Goal: Navigation & Orientation: Find specific page/section

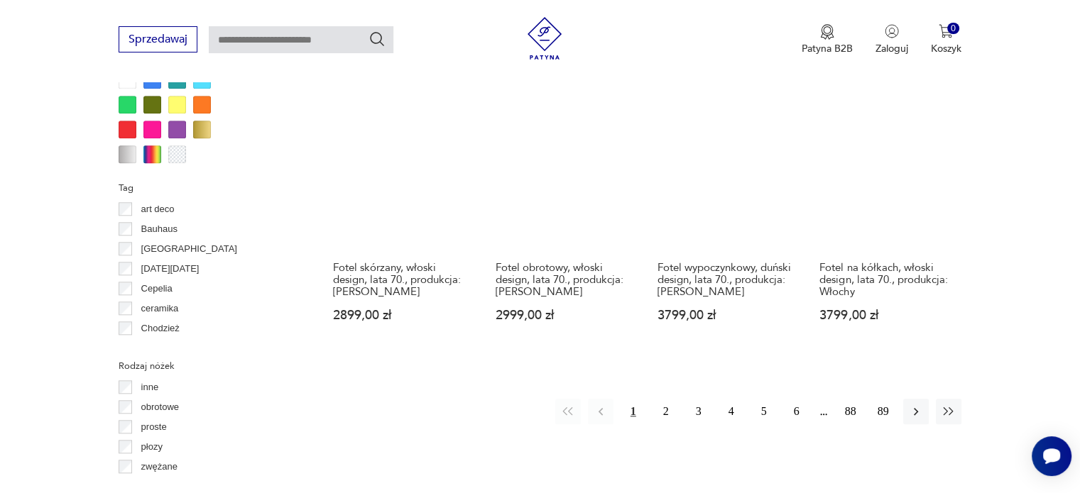
scroll to position [1440, 0]
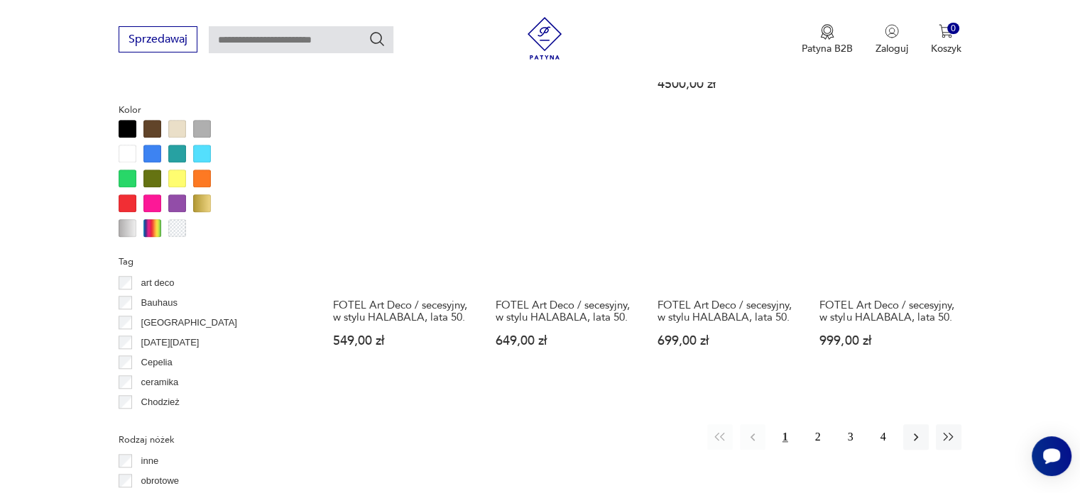
scroll to position [1370, 0]
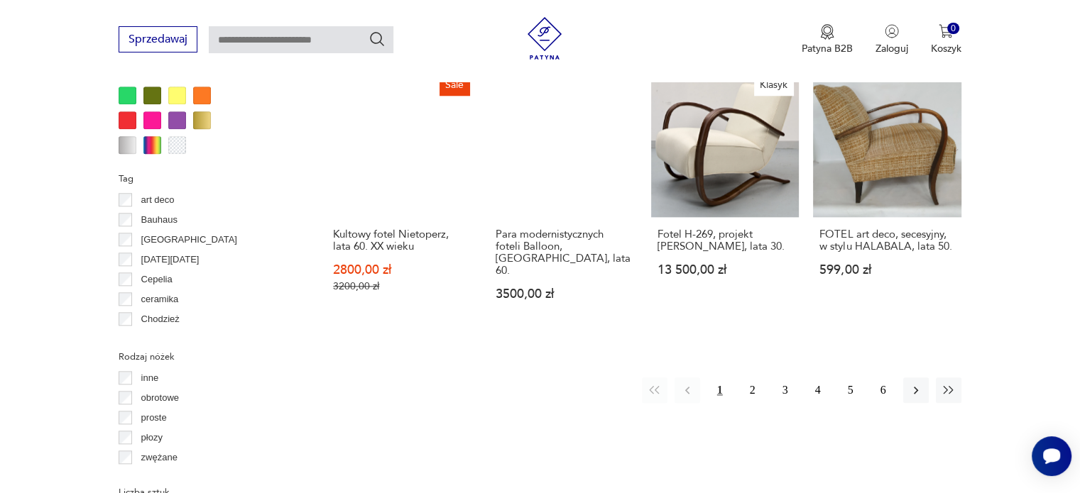
scroll to position [1441, 0]
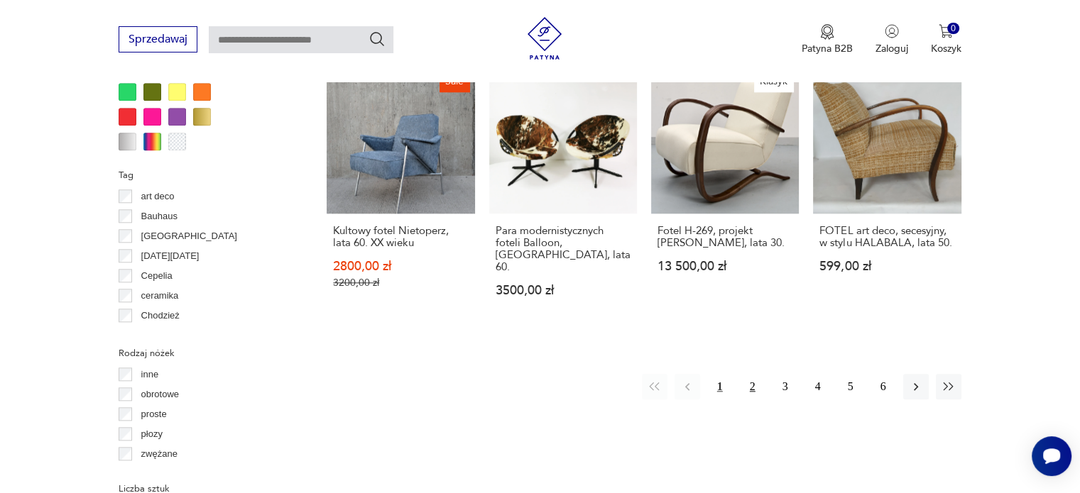
click at [750, 374] on button "2" at bounding box center [753, 387] width 26 height 26
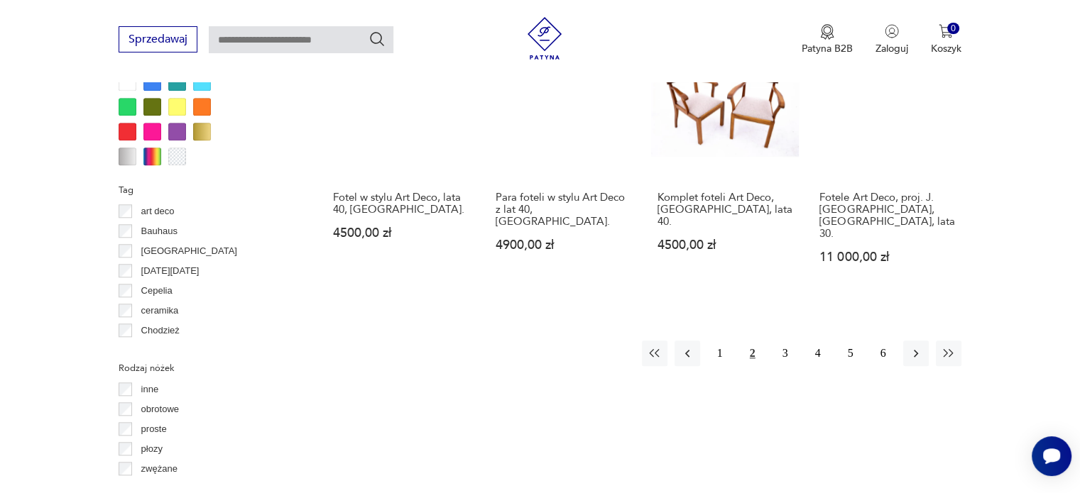
scroll to position [1512, 0]
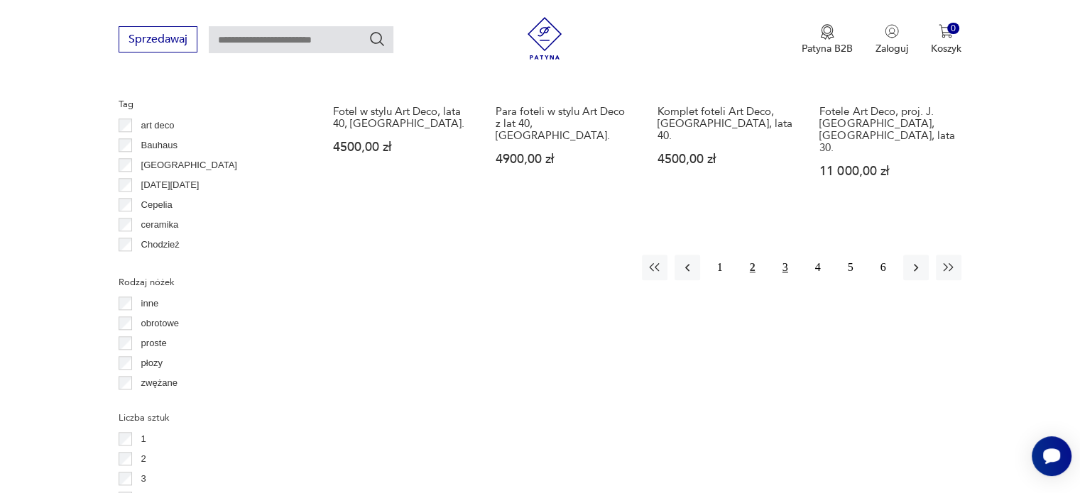
click at [784, 255] on button "3" at bounding box center [785, 268] width 26 height 26
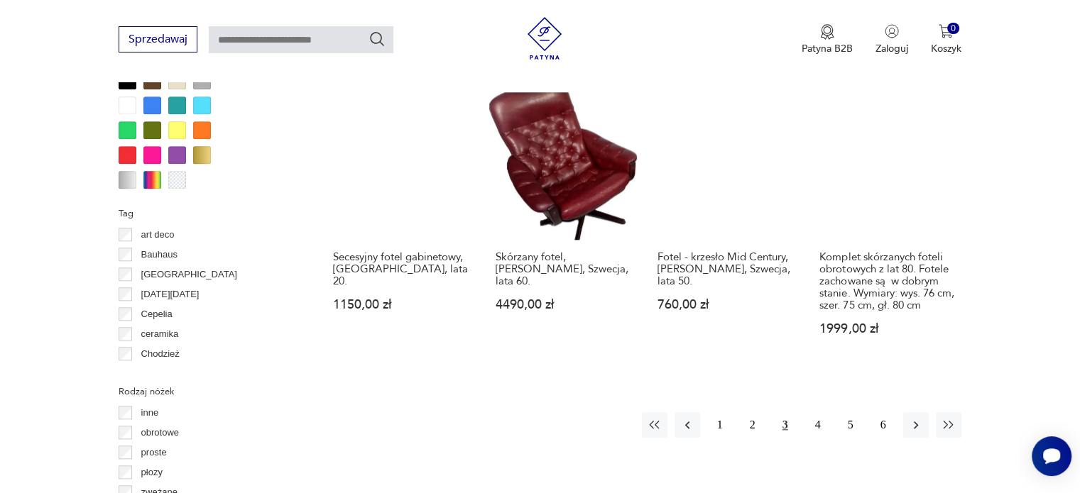
scroll to position [1441, 0]
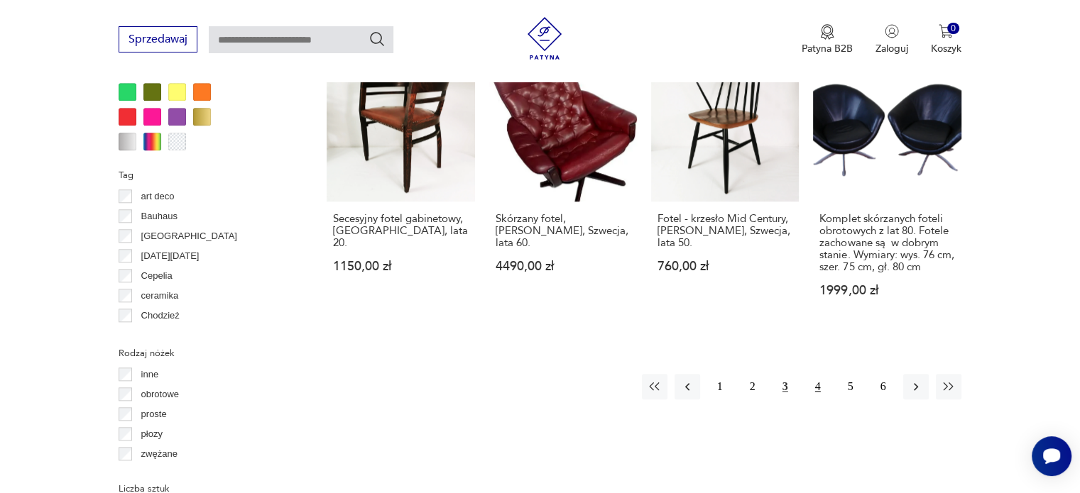
click at [816, 374] on button "4" at bounding box center [818, 387] width 26 height 26
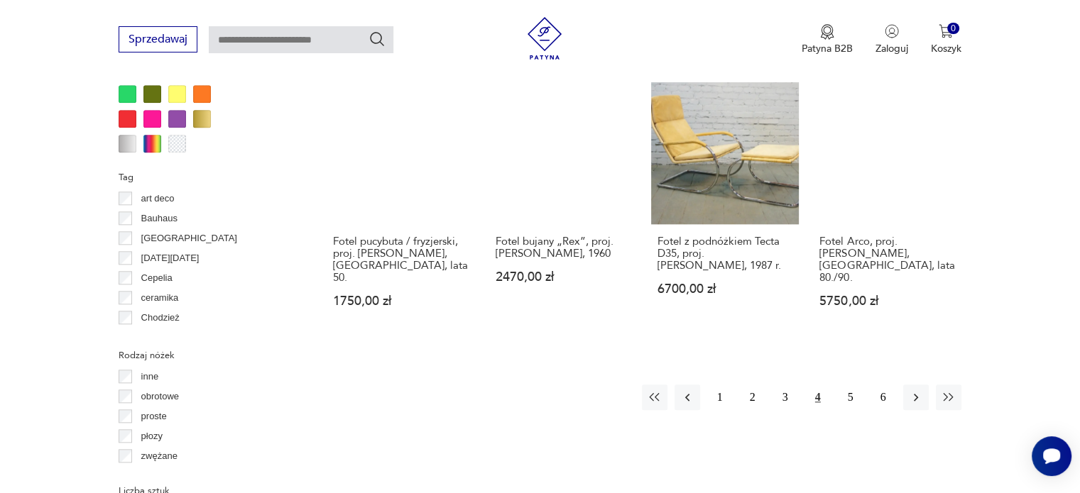
scroll to position [1441, 0]
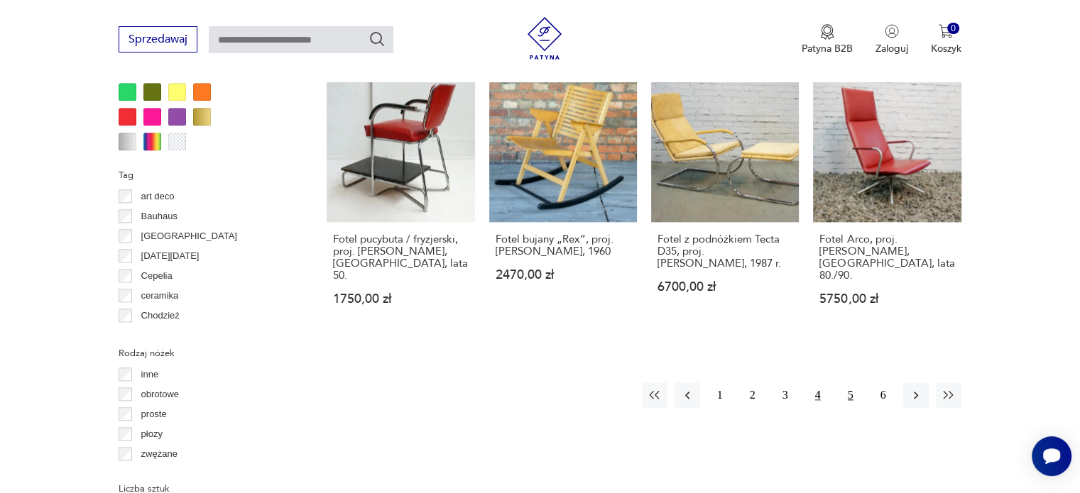
click at [850, 383] on button "5" at bounding box center [851, 396] width 26 height 26
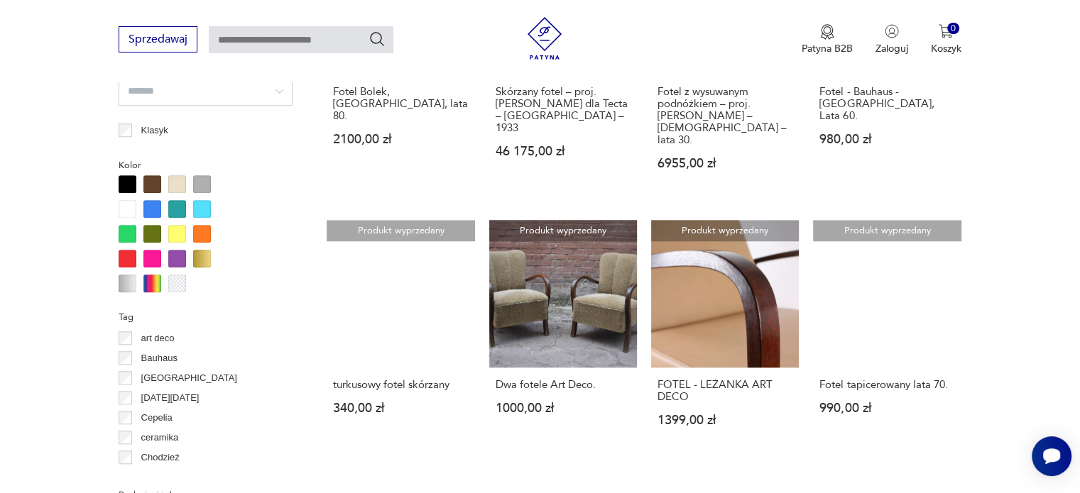
scroll to position [1370, 0]
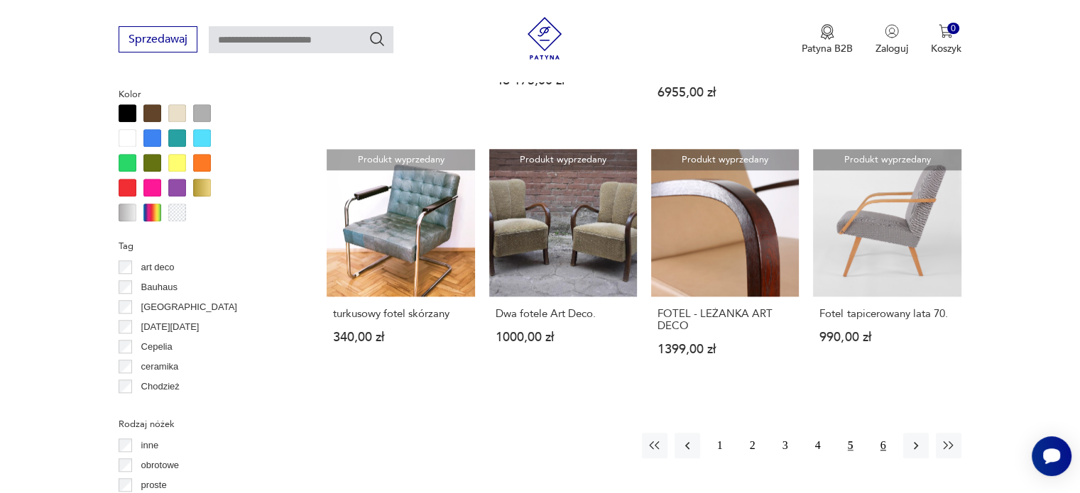
click at [880, 433] on button "6" at bounding box center [883, 446] width 26 height 26
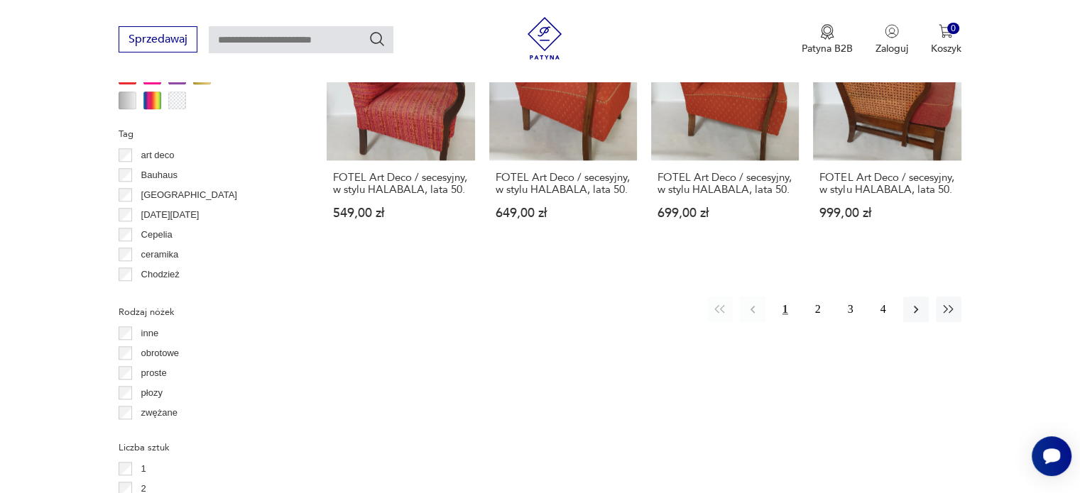
scroll to position [1512, 0]
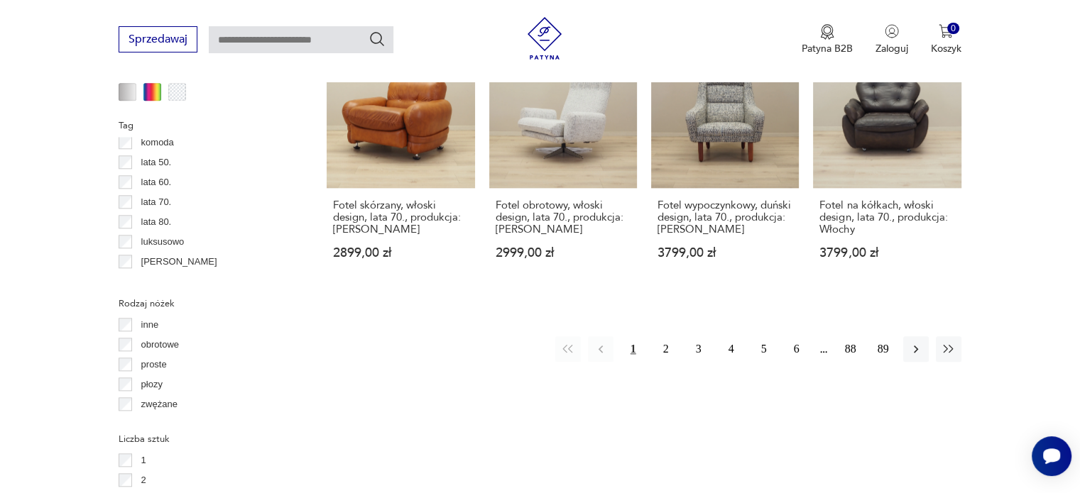
scroll to position [417, 0]
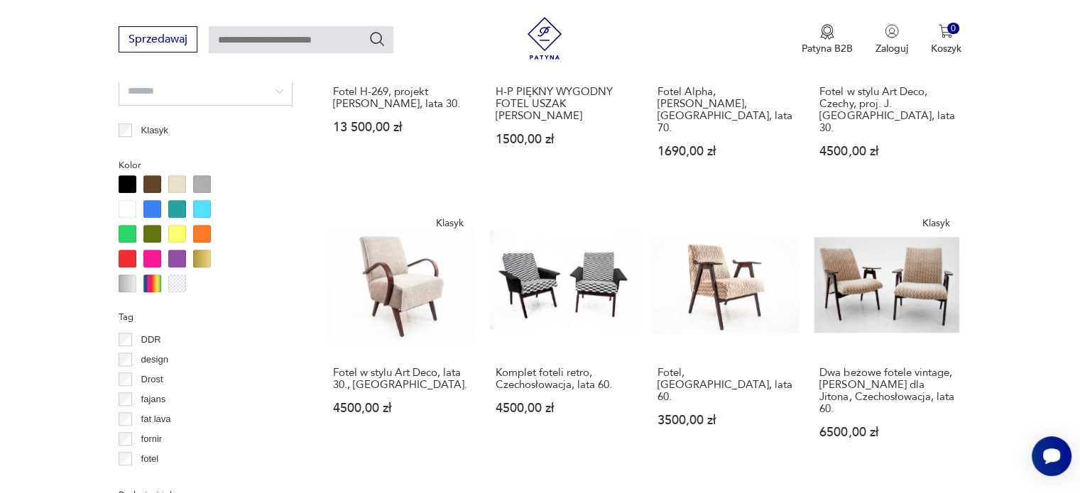
scroll to position [133, 0]
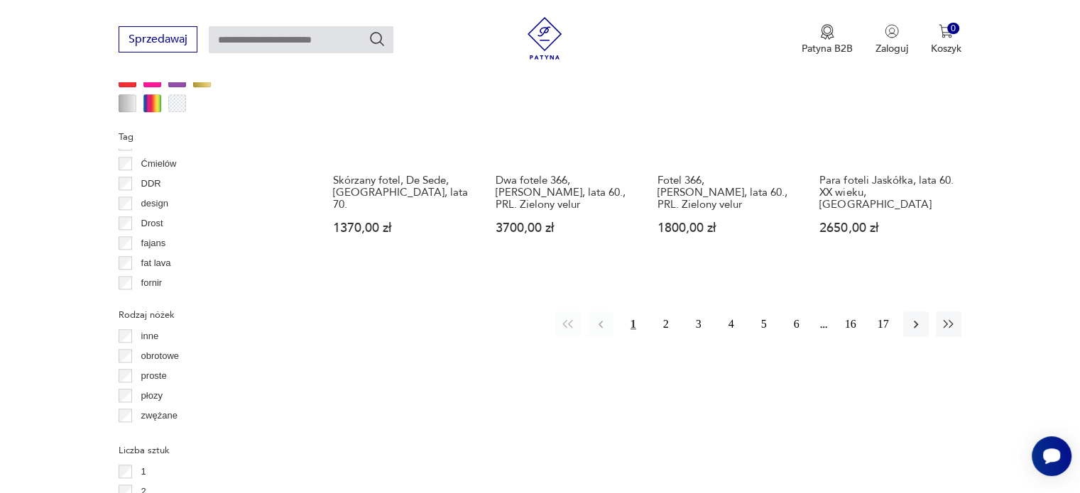
scroll to position [1512, 0]
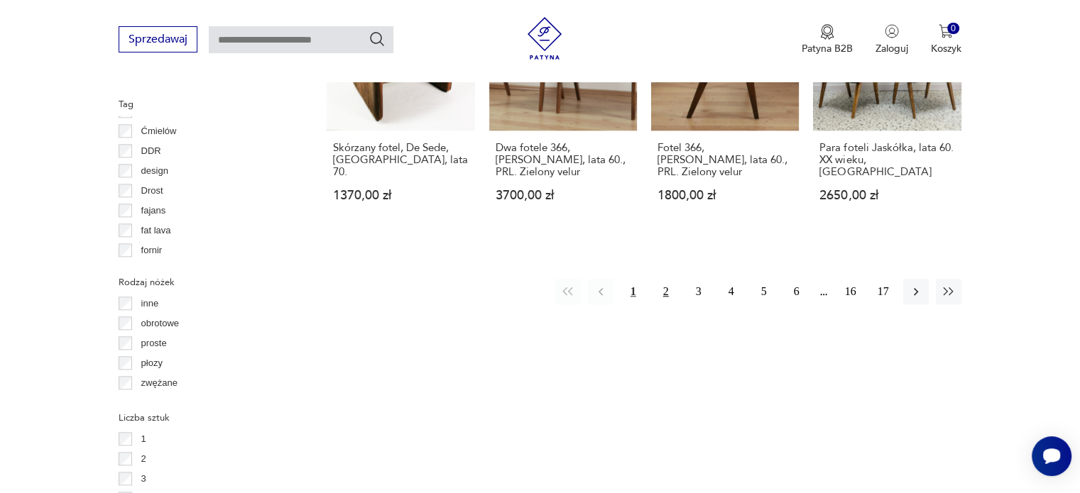
click at [666, 279] on button "2" at bounding box center [666, 292] width 26 height 26
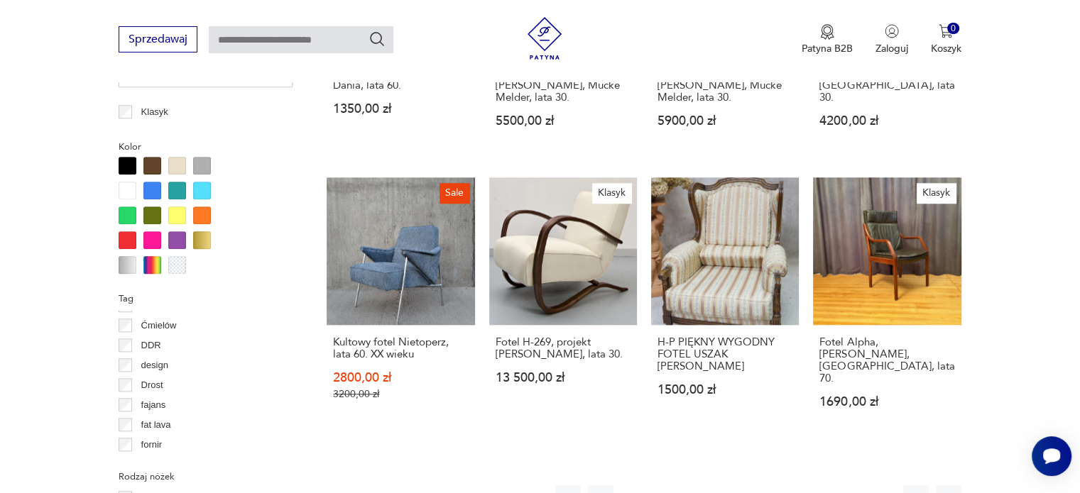
scroll to position [1370, 0]
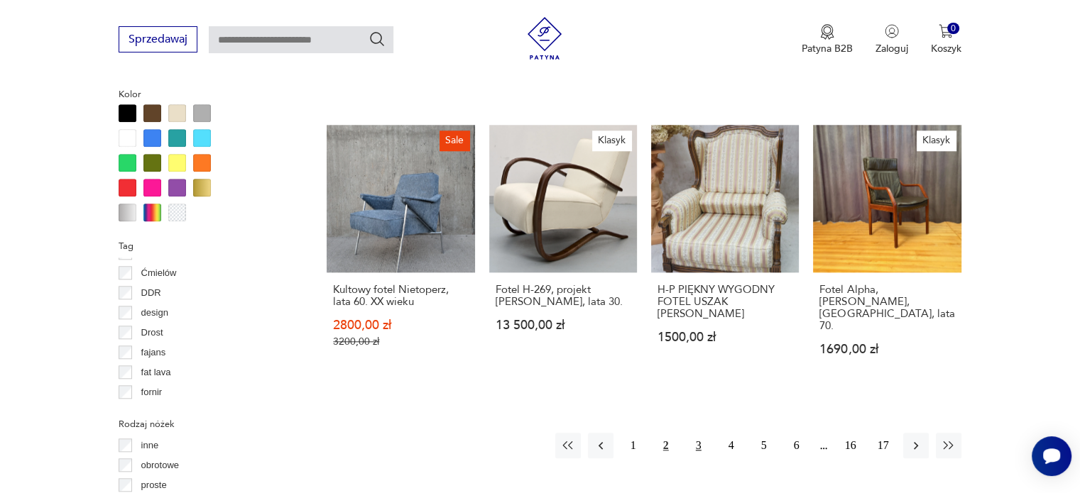
click at [697, 433] on button "3" at bounding box center [699, 446] width 26 height 26
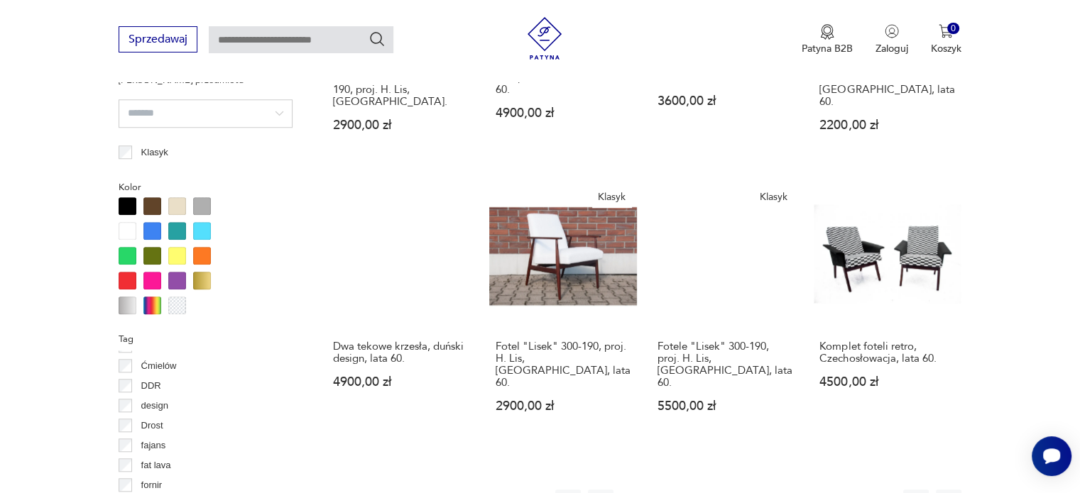
scroll to position [1370, 0]
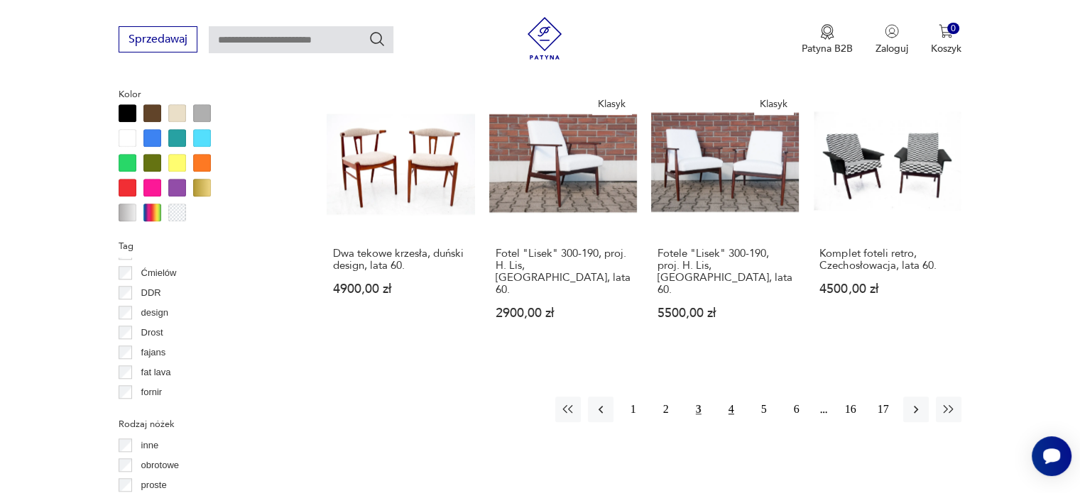
click at [728, 397] on button "4" at bounding box center [731, 410] width 26 height 26
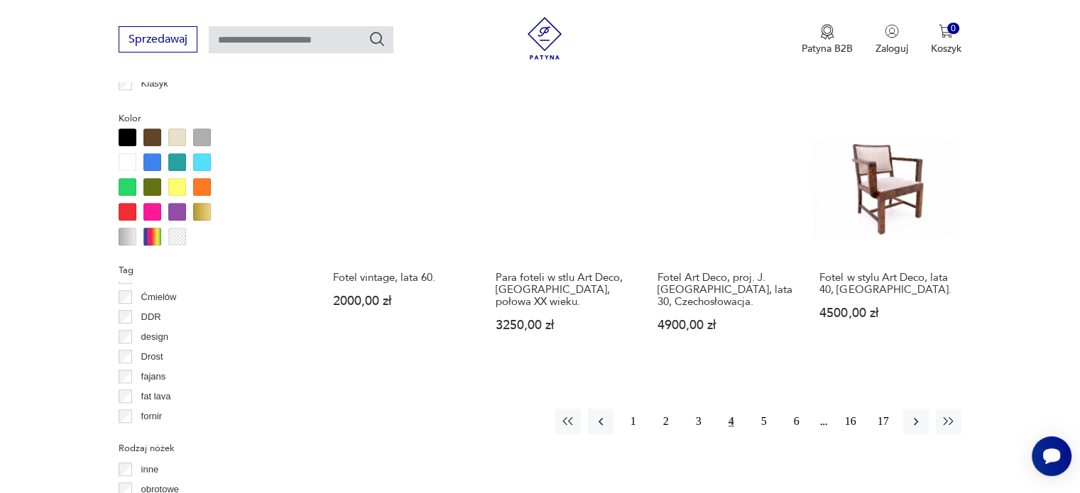
scroll to position [1370, 0]
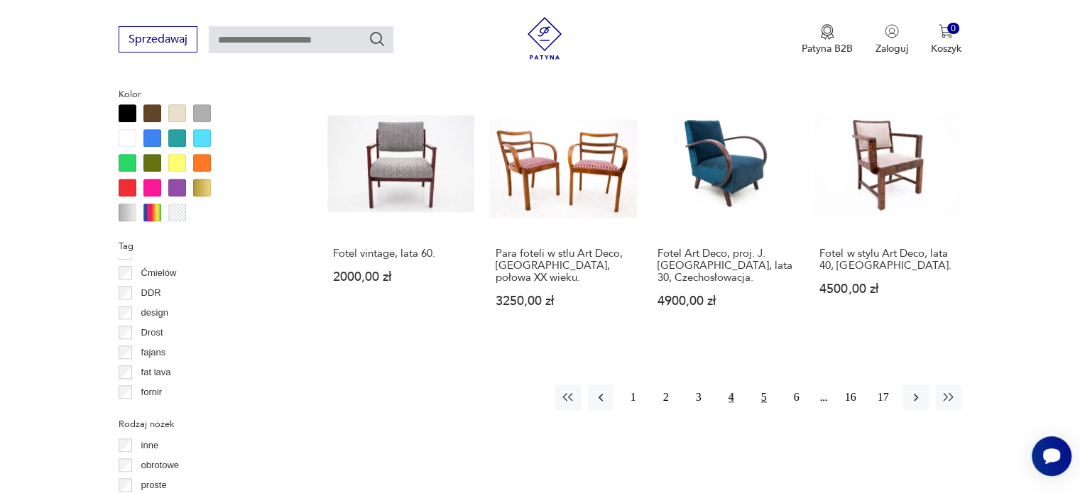
click at [762, 385] on button "5" at bounding box center [764, 398] width 26 height 26
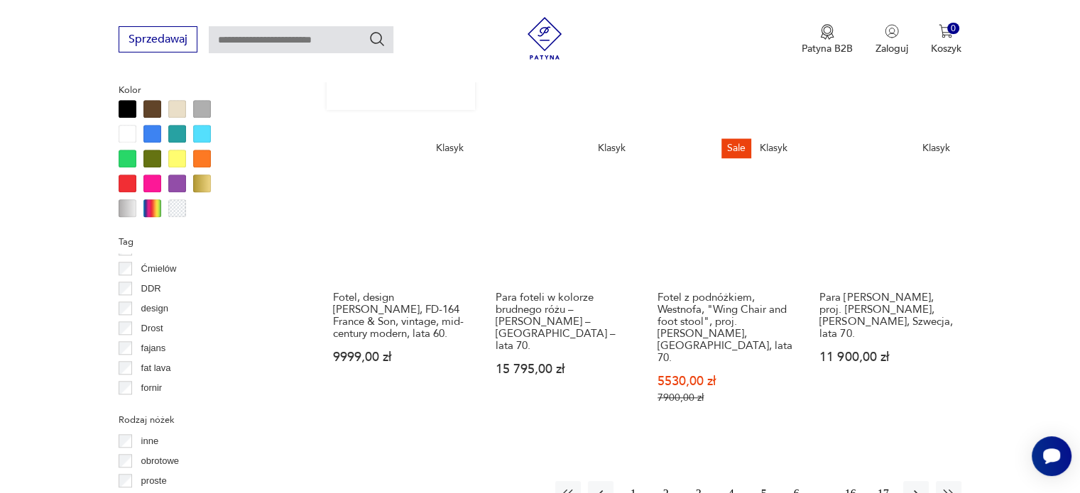
scroll to position [1441, 0]
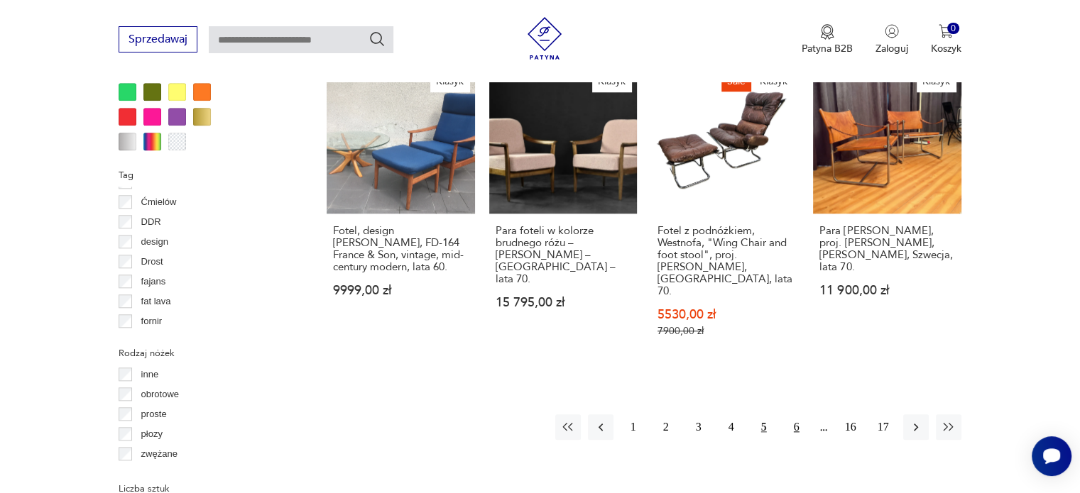
click at [794, 415] on button "6" at bounding box center [797, 428] width 26 height 26
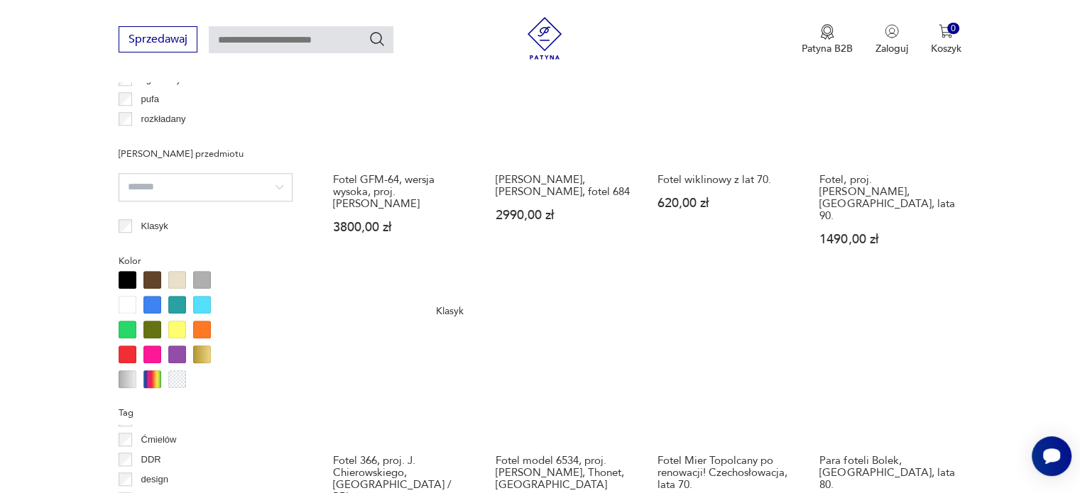
scroll to position [1299, 0]
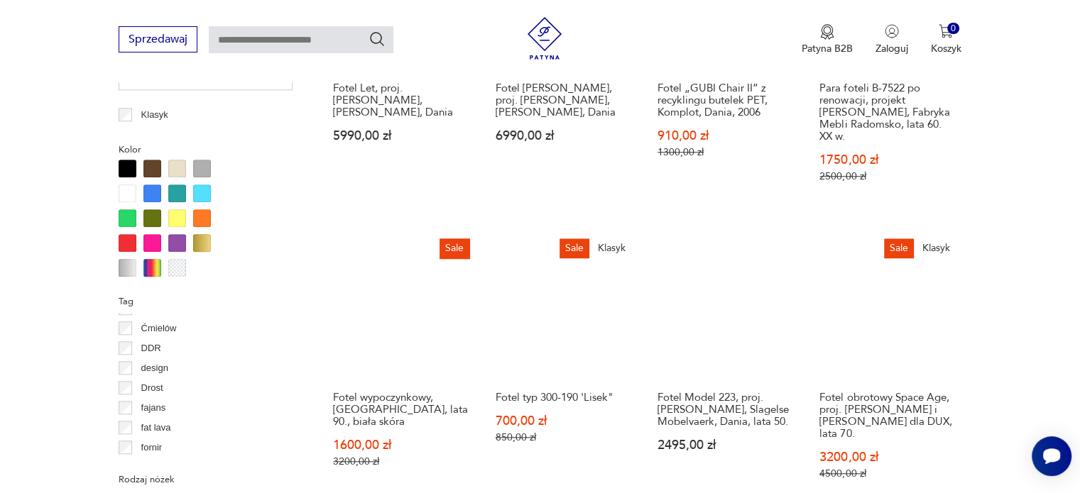
scroll to position [1370, 0]
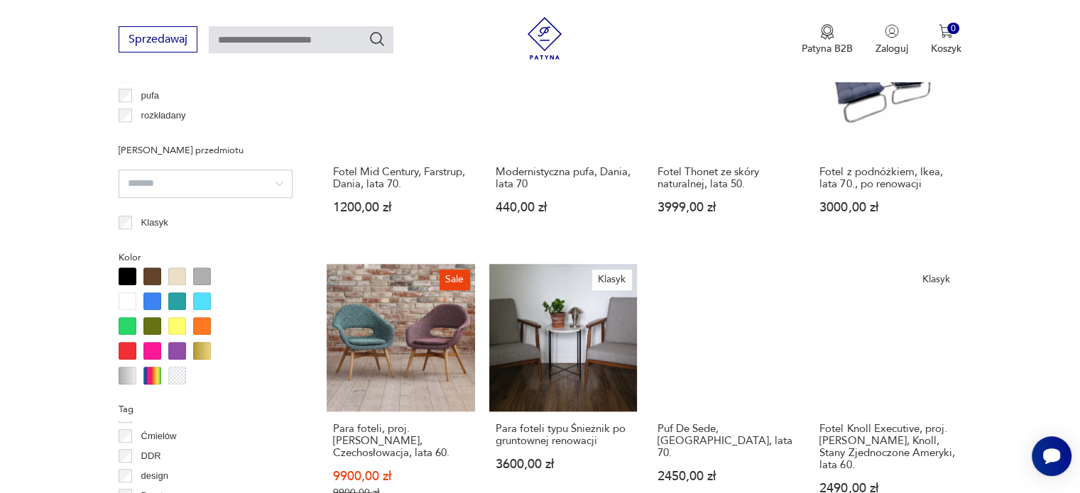
scroll to position [1370, 0]
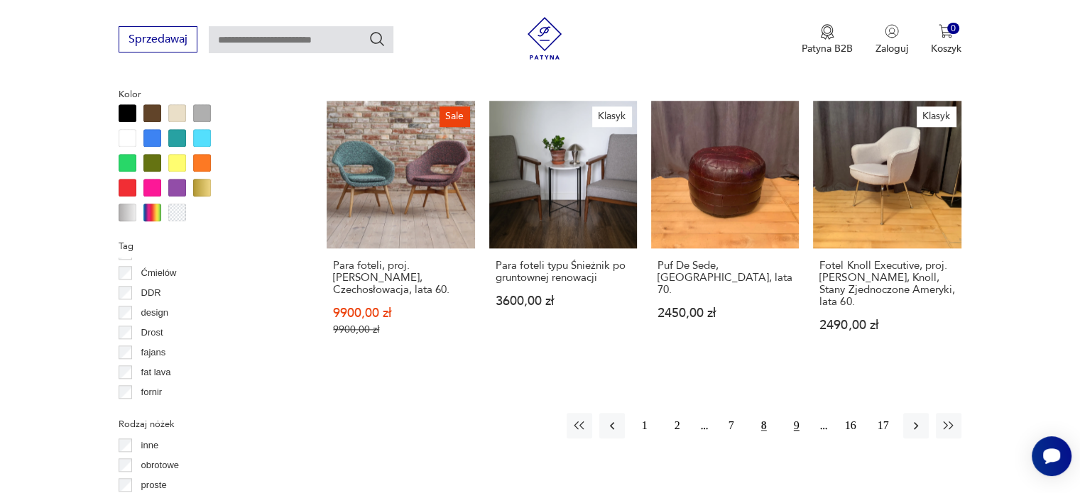
click at [795, 413] on button "9" at bounding box center [797, 426] width 26 height 26
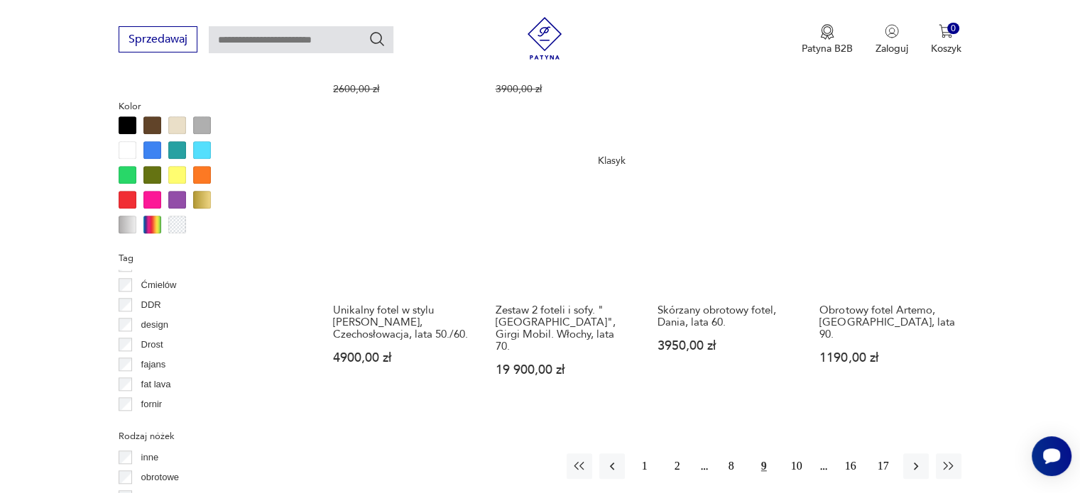
scroll to position [1512, 0]
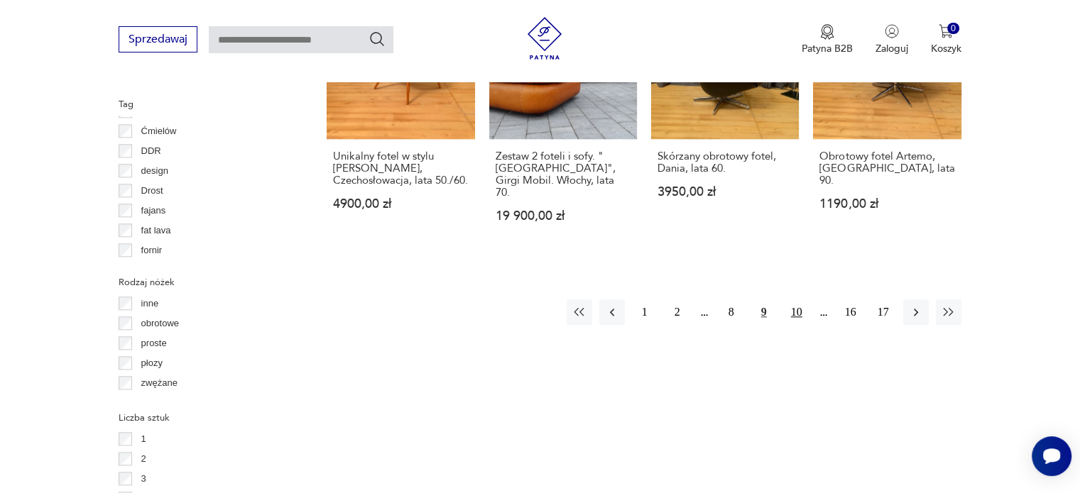
click at [797, 300] on button "10" at bounding box center [797, 313] width 26 height 26
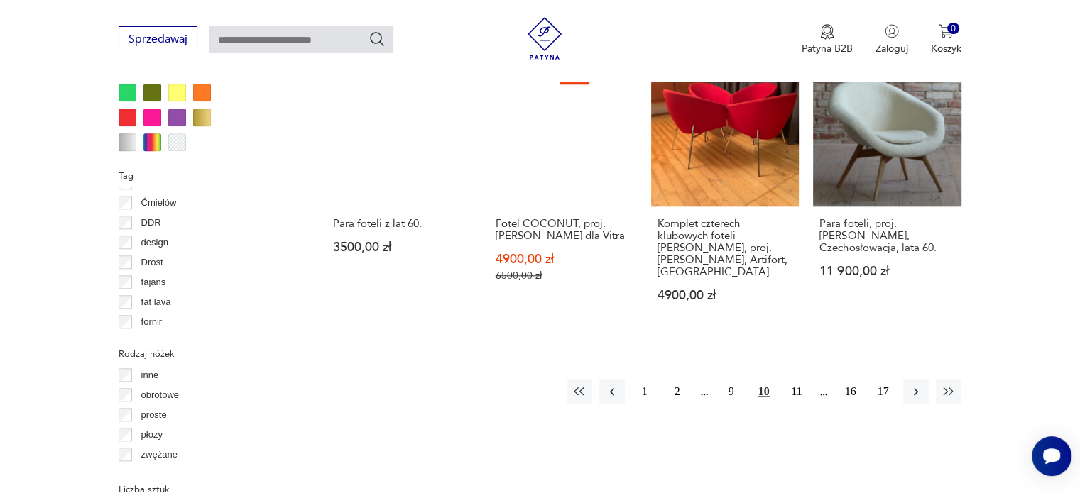
scroll to position [1441, 0]
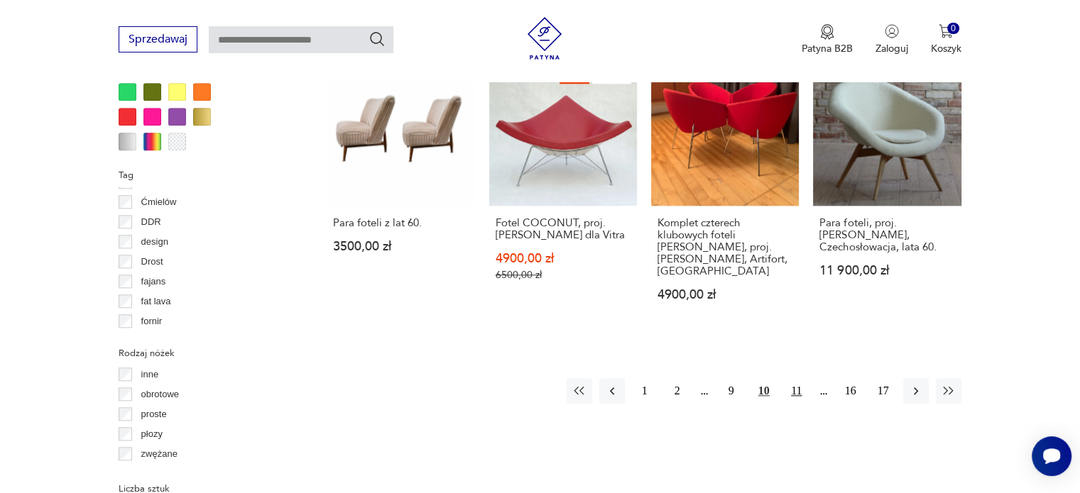
click at [794, 378] on button "11" at bounding box center [797, 391] width 26 height 26
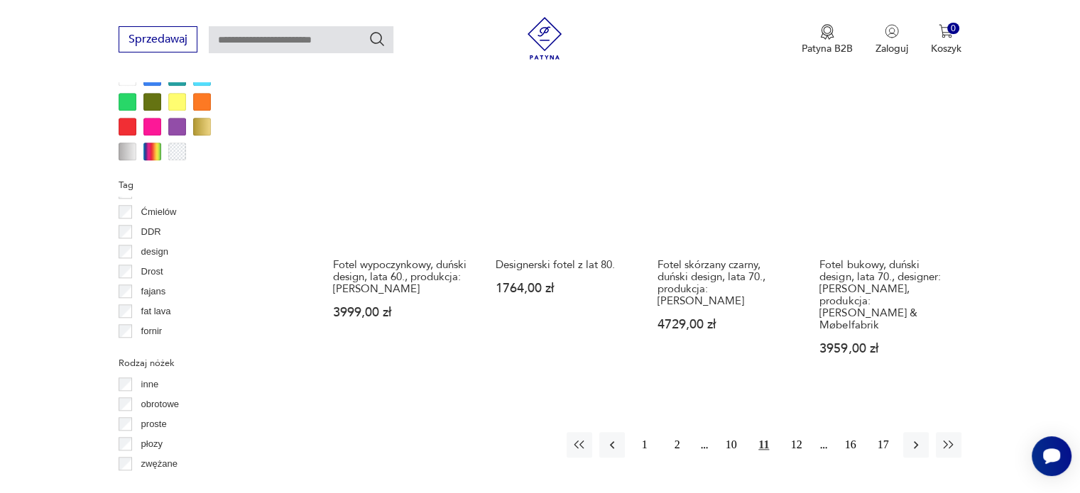
scroll to position [1441, 0]
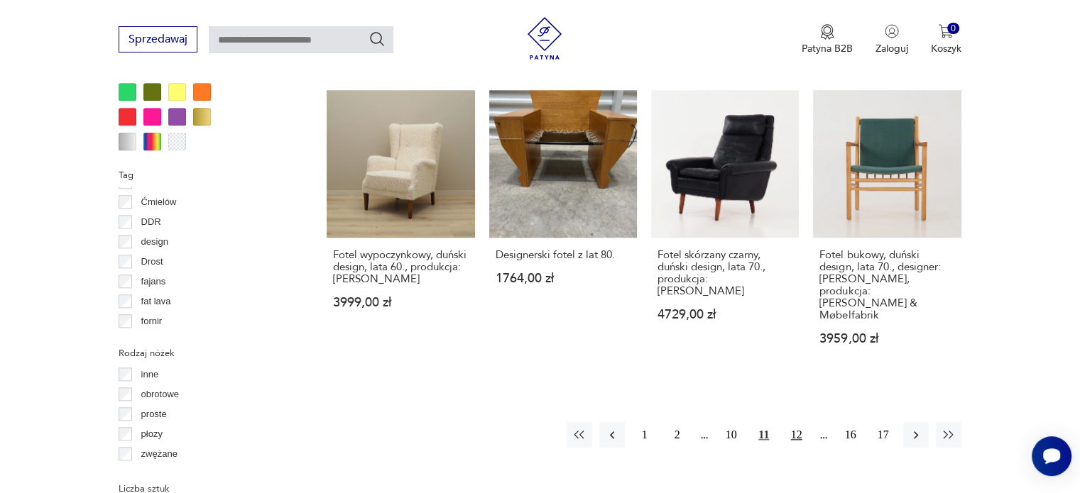
click at [794, 422] on button "12" at bounding box center [797, 435] width 26 height 26
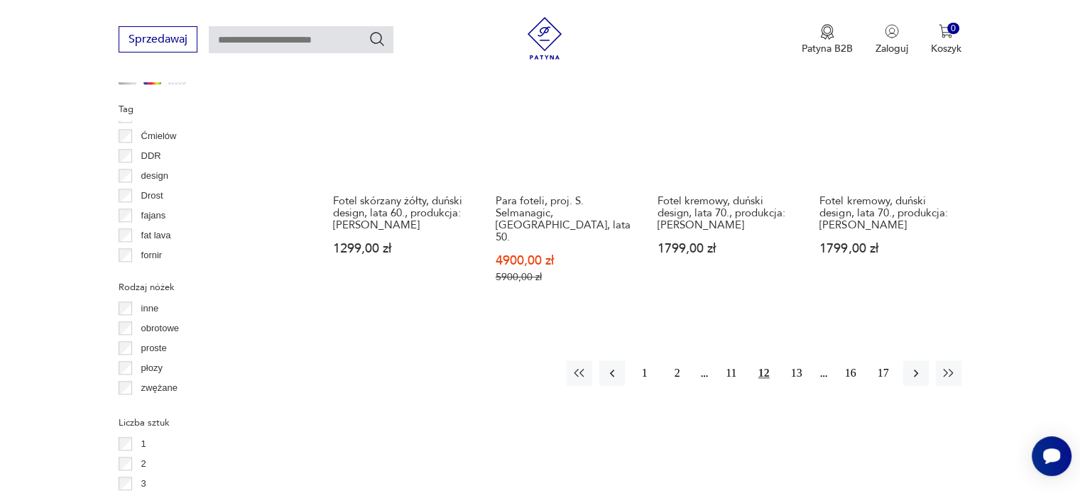
scroll to position [1512, 0]
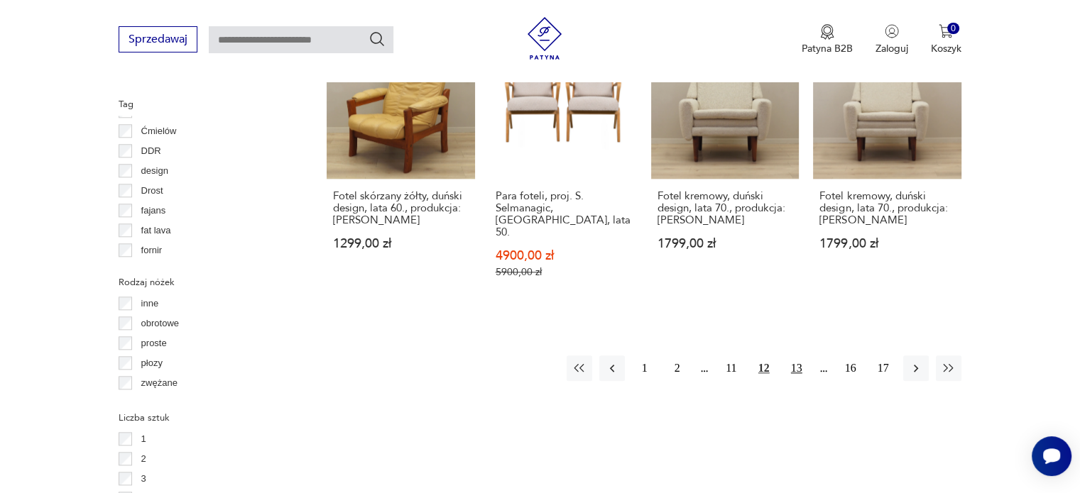
click at [795, 356] on button "13" at bounding box center [797, 369] width 26 height 26
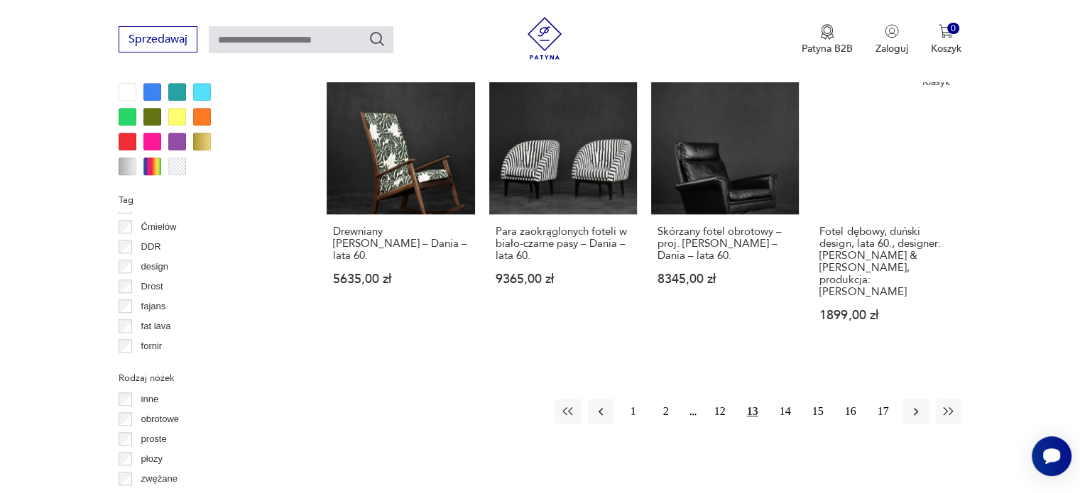
scroll to position [1441, 0]
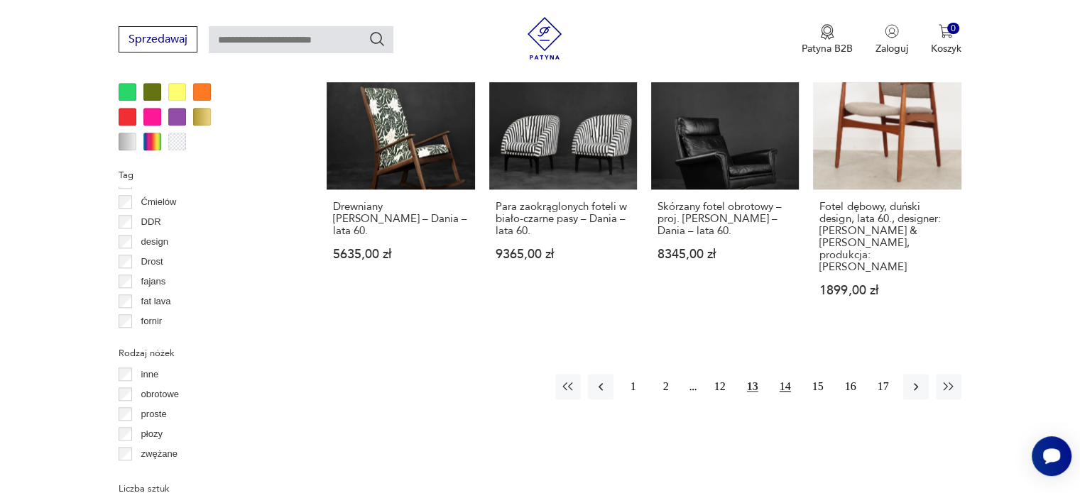
click at [786, 374] on button "14" at bounding box center [785, 387] width 26 height 26
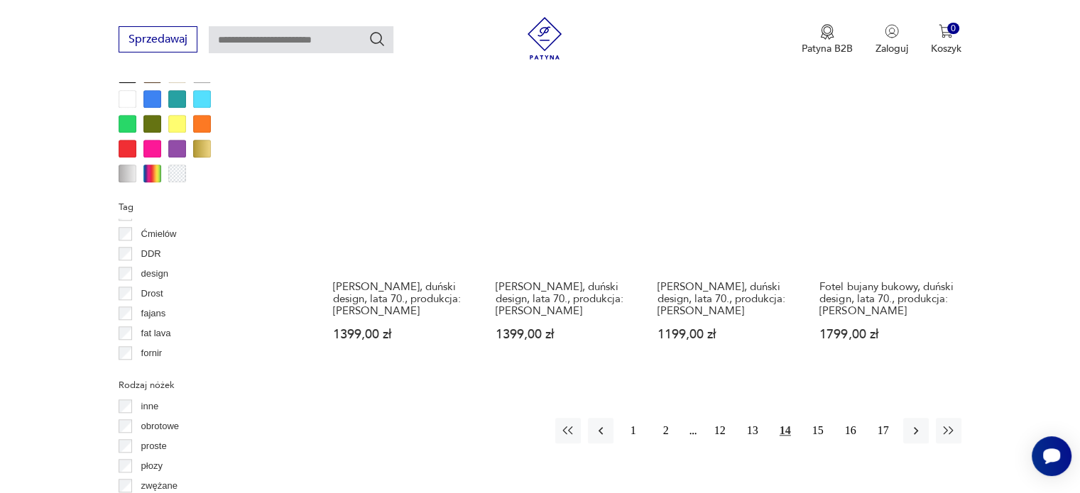
scroll to position [1441, 0]
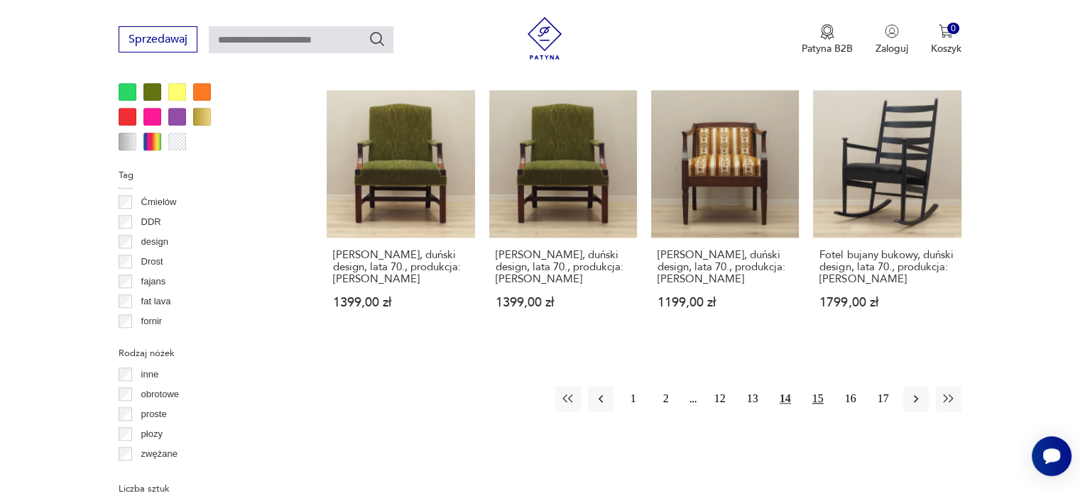
click at [813, 386] on button "15" at bounding box center [818, 399] width 26 height 26
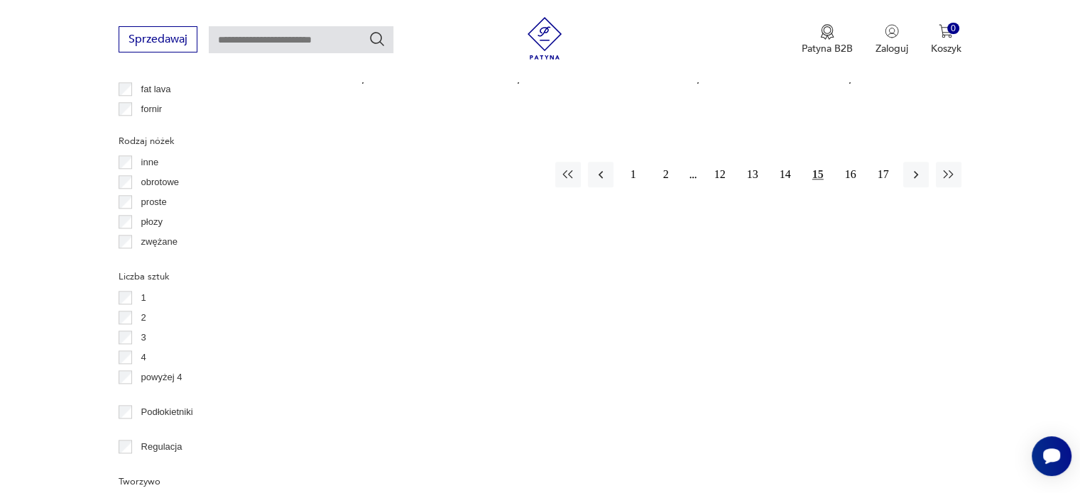
scroll to position [1654, 0]
click at [847, 161] on button "16" at bounding box center [851, 174] width 26 height 26
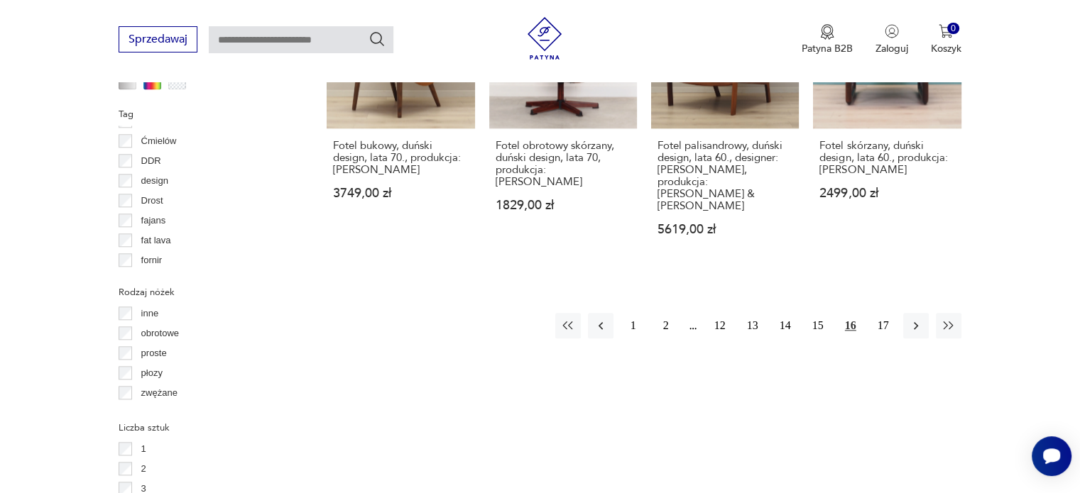
scroll to position [1512, 0]
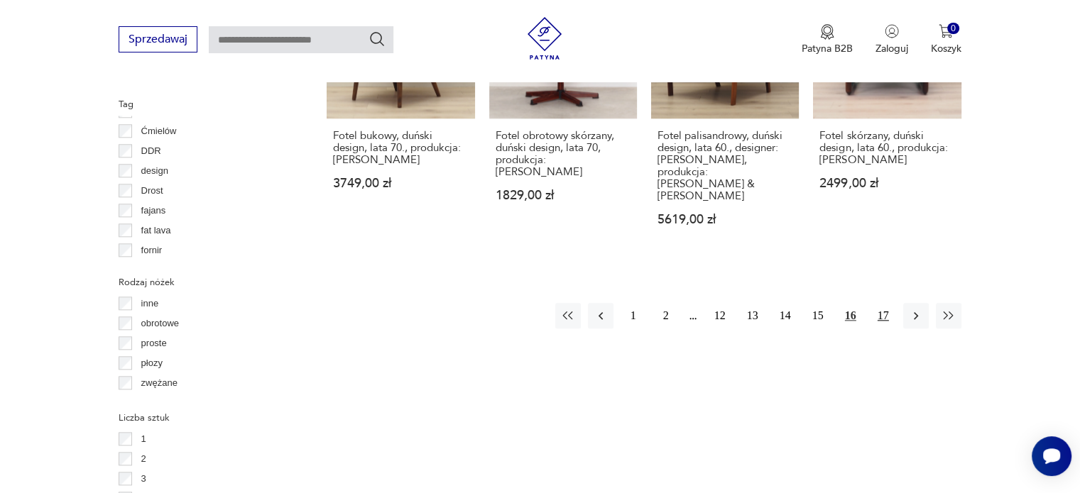
click at [879, 303] on button "17" at bounding box center [883, 316] width 26 height 26
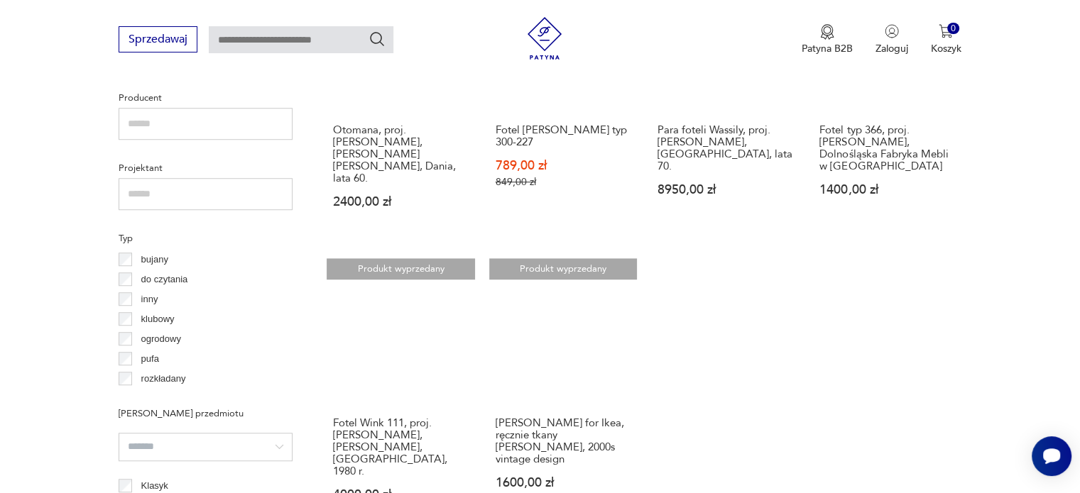
scroll to position [944, 0]
